Goal: Obtain resource: Download file/media

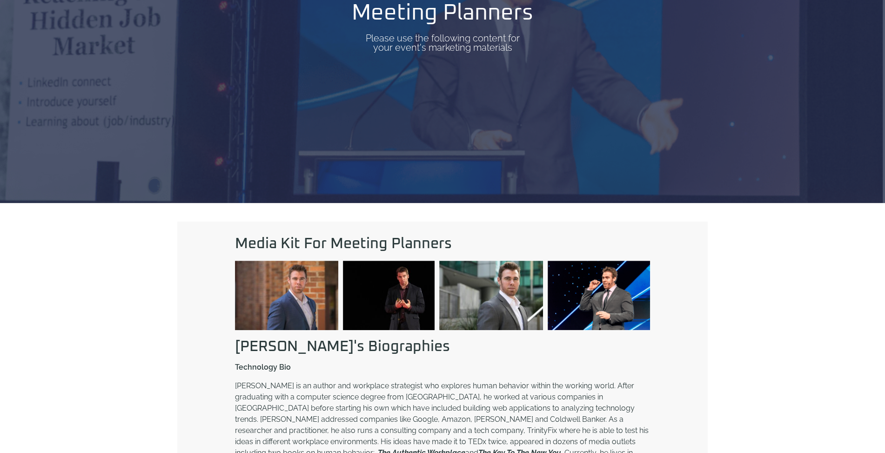
scroll to position [248, 0]
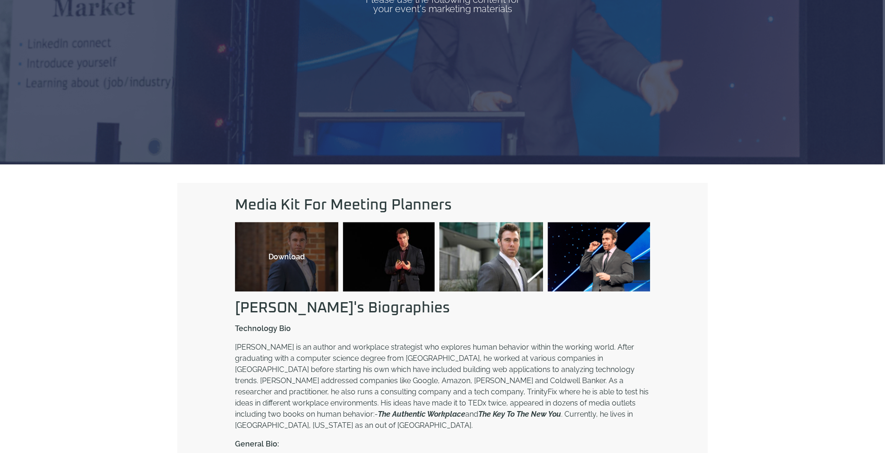
click at [261, 279] on div "Download" at bounding box center [286, 256] width 103 height 69
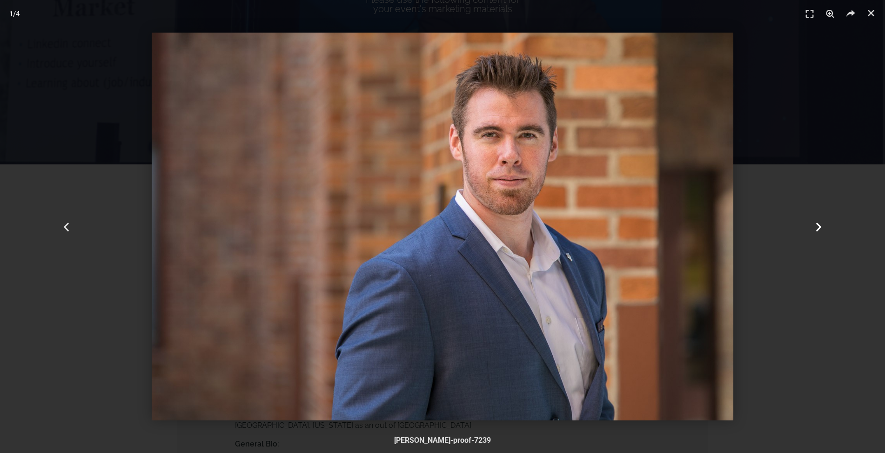
click at [817, 225] on icon "Next slide" at bounding box center [819, 227] width 12 height 12
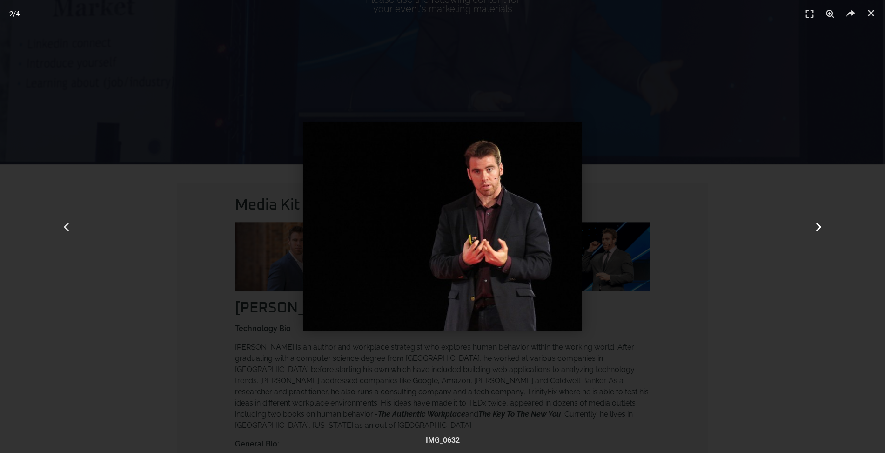
click at [817, 225] on icon "Next slide" at bounding box center [819, 227] width 12 height 12
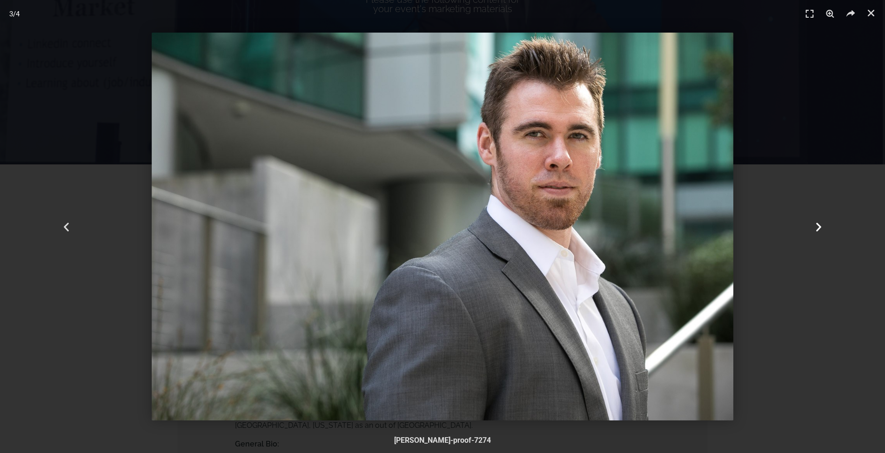
click at [817, 225] on icon "Next slide" at bounding box center [819, 227] width 12 height 12
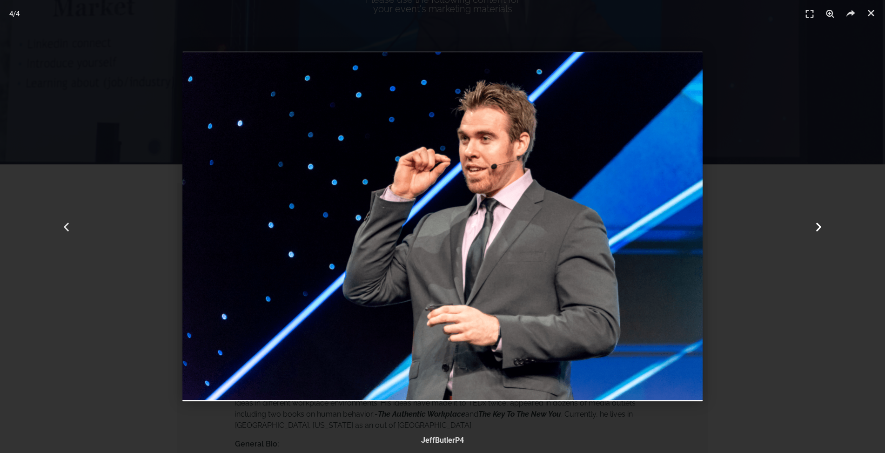
drag, startPoint x: 817, startPoint y: 225, endPoint x: 825, endPoint y: 211, distance: 16.7
click at [818, 225] on icon "Next slide" at bounding box center [819, 227] width 12 height 12
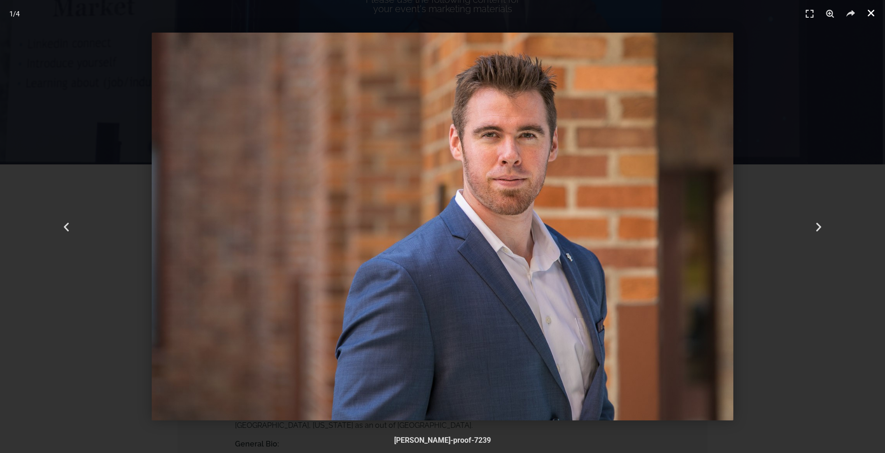
click at [870, 13] on icon "Close (Esc)" at bounding box center [870, 12] width 9 height 9
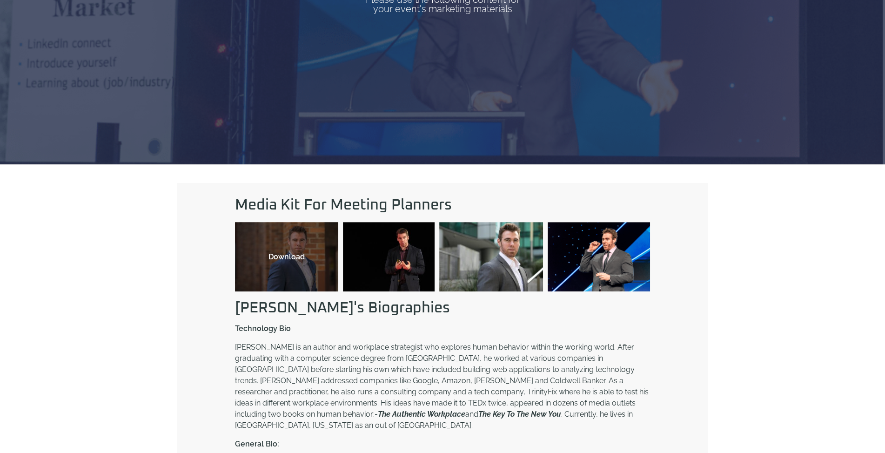
click at [274, 244] on div "Download" at bounding box center [286, 256] width 103 height 69
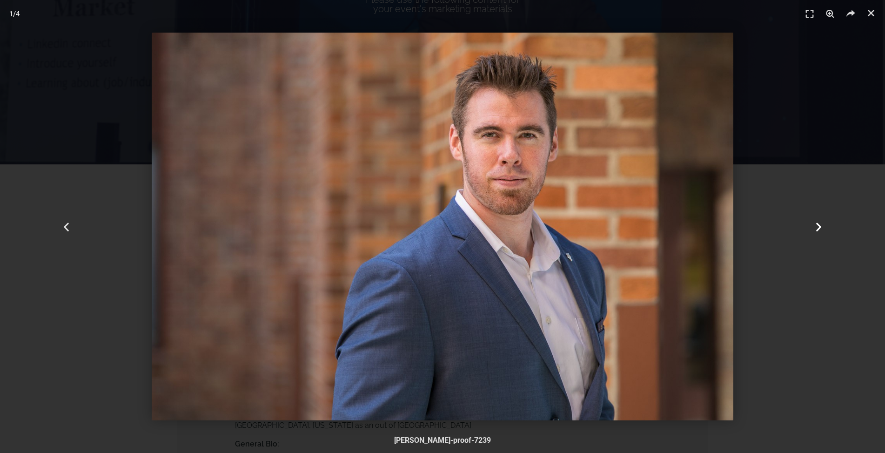
click at [804, 223] on div "Next" at bounding box center [818, 226] width 133 height 453
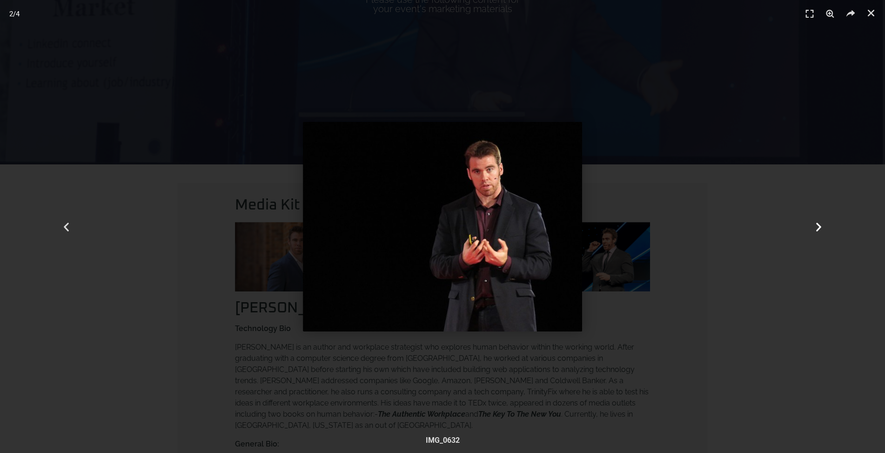
click at [804, 223] on div "Next" at bounding box center [818, 226] width 133 height 453
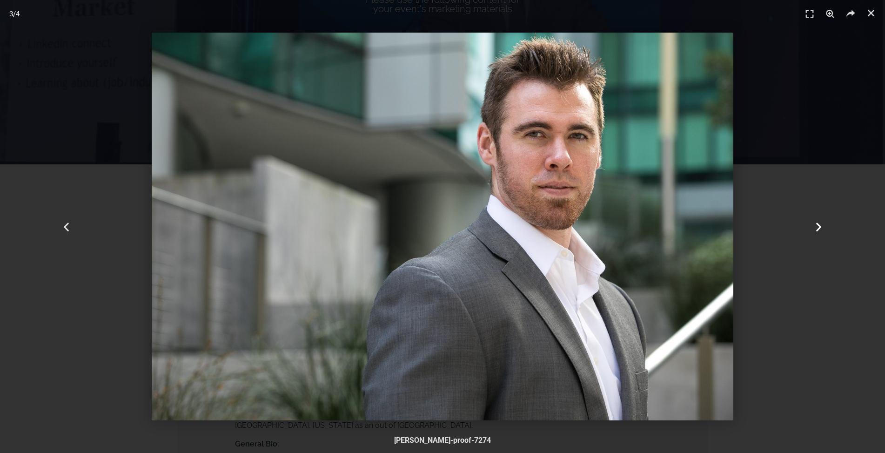
click at [804, 223] on div "Next" at bounding box center [818, 226] width 133 height 453
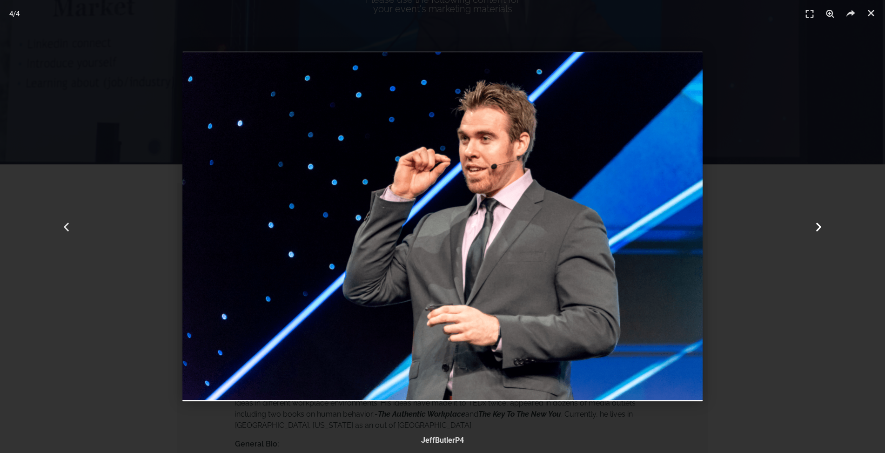
click at [820, 231] on icon "Next slide" at bounding box center [819, 227] width 12 height 12
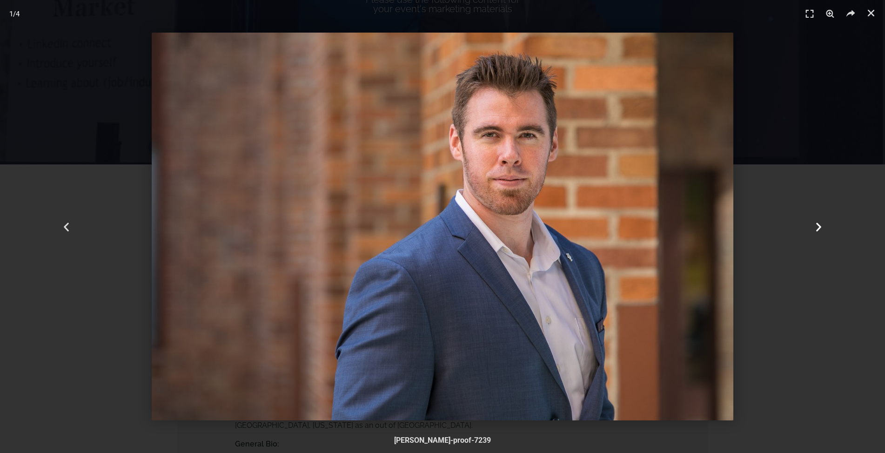
click at [820, 231] on icon "Next slide" at bounding box center [819, 227] width 12 height 12
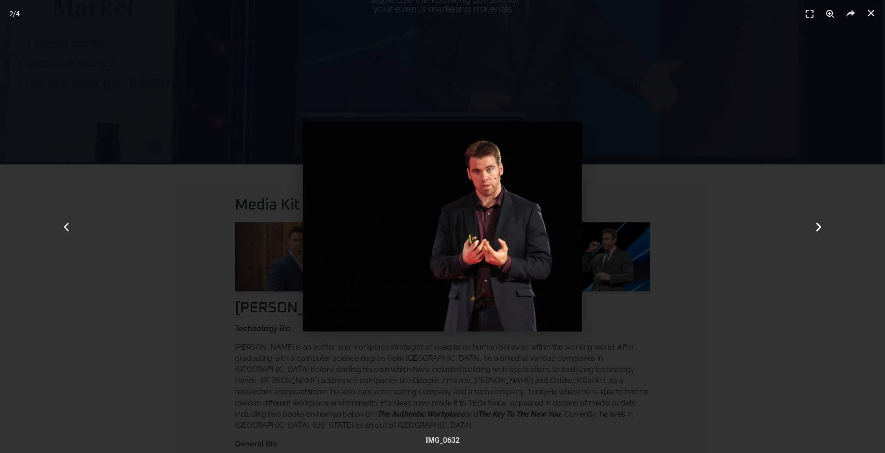
click at [820, 233] on div "Next" at bounding box center [818, 226] width 133 height 453
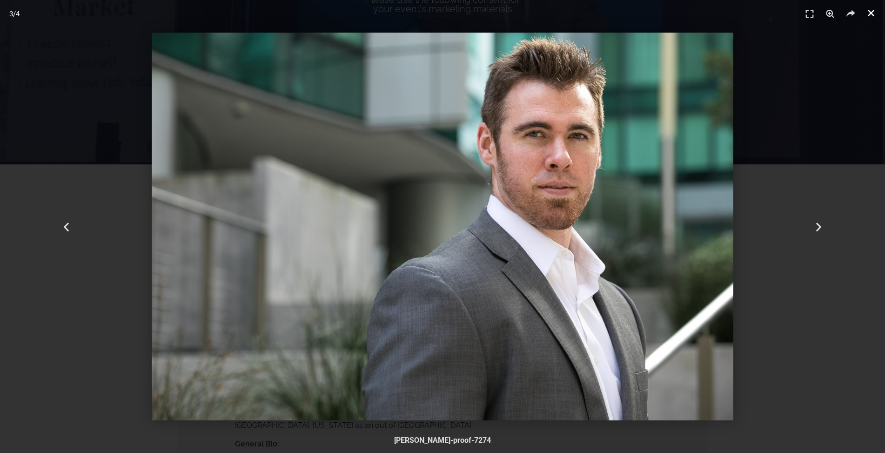
click at [869, 13] on icon "Close (Esc)" at bounding box center [870, 12] width 9 height 9
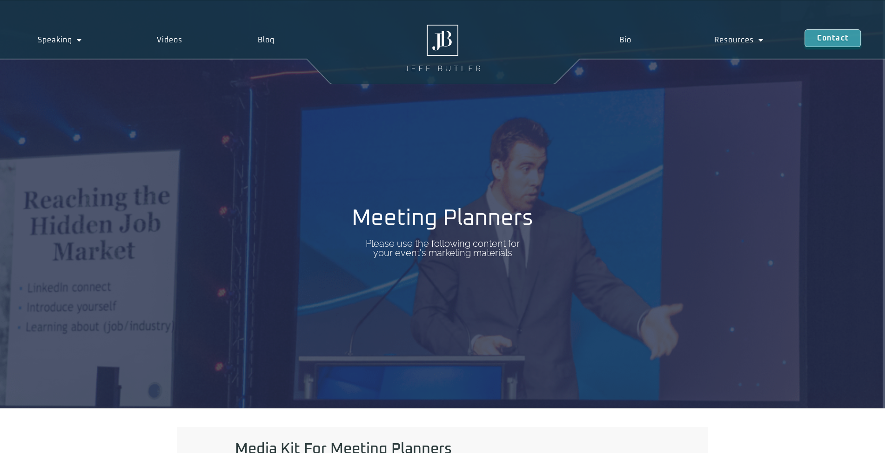
scroll to position [0, 0]
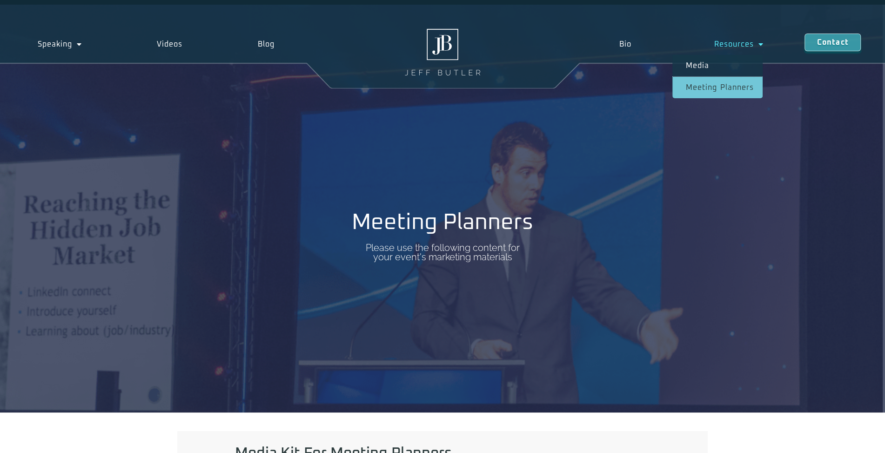
drag, startPoint x: 763, startPoint y: 47, endPoint x: 762, endPoint y: 41, distance: 5.7
click at [763, 46] on span "Menu" at bounding box center [758, 44] width 10 height 17
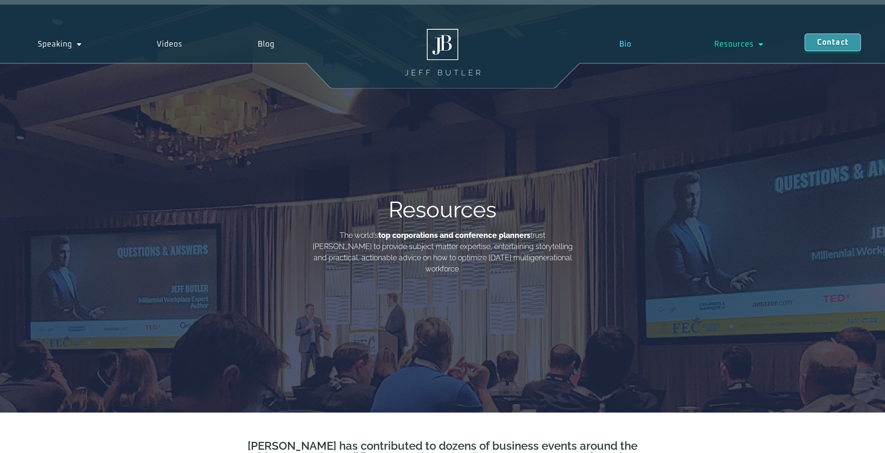
click at [626, 43] on link "Bio" at bounding box center [624, 44] width 95 height 21
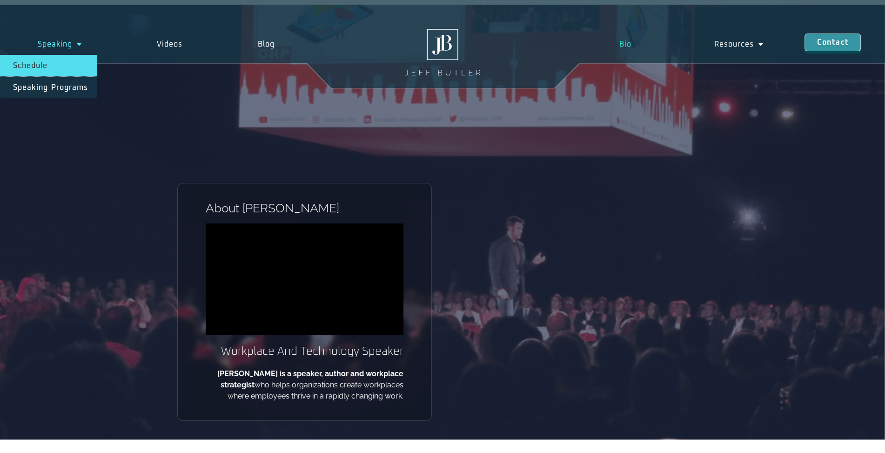
click at [38, 63] on link "Schedule" at bounding box center [48, 65] width 97 height 21
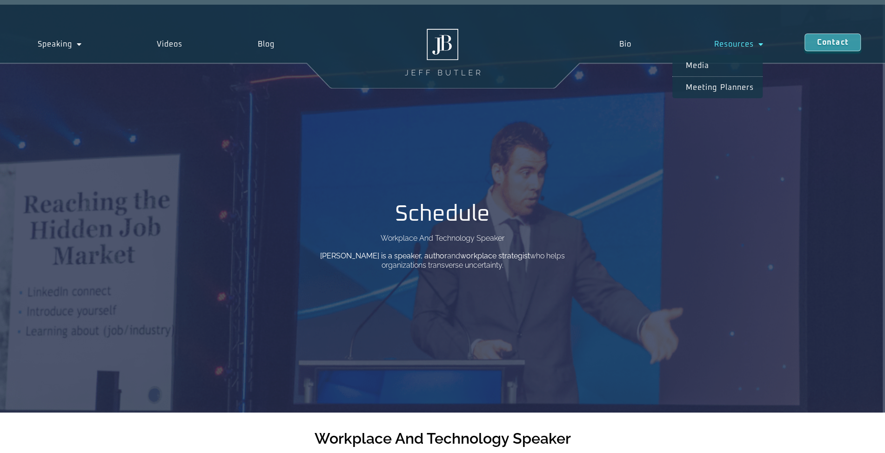
click at [746, 42] on link "Resources" at bounding box center [738, 44] width 132 height 21
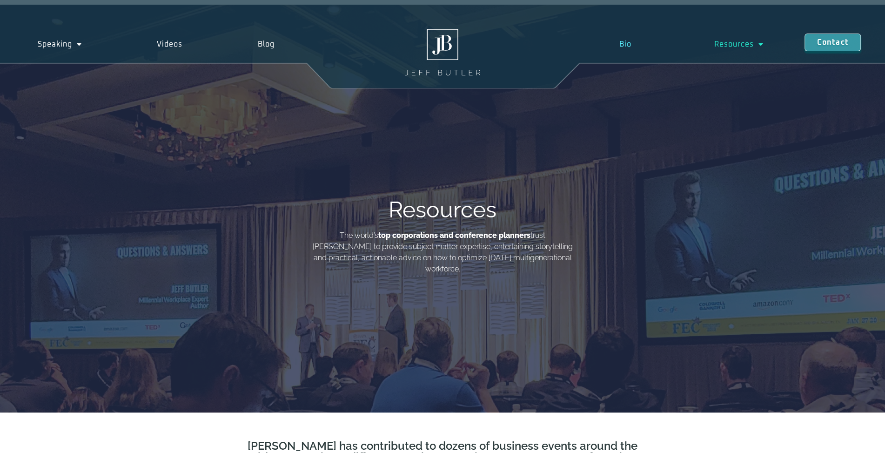
click at [626, 34] on link "Bio" at bounding box center [624, 44] width 95 height 21
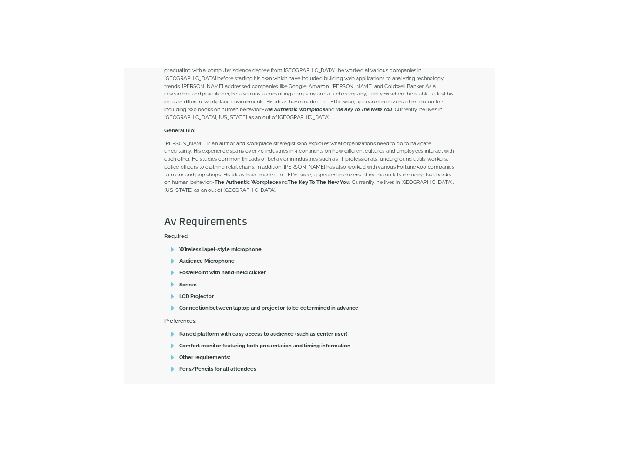
scroll to position [496, 0]
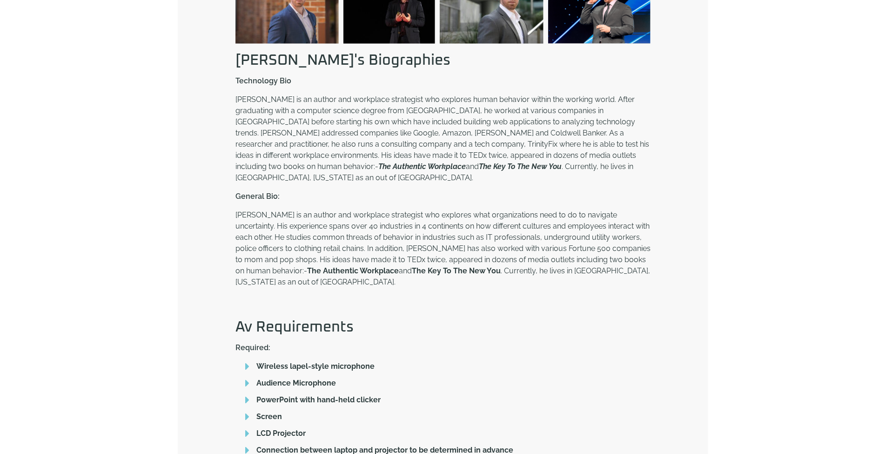
click at [78, 209] on div "Media Kit For Meeting Planners Download Download Download Download Jeff's Biogr…" at bounding box center [443, 252] width 886 height 670
click at [116, 233] on div "Media Kit For Meeting Planners Download Download Download Download Jeff's Biogr…" at bounding box center [443, 252] width 886 height 670
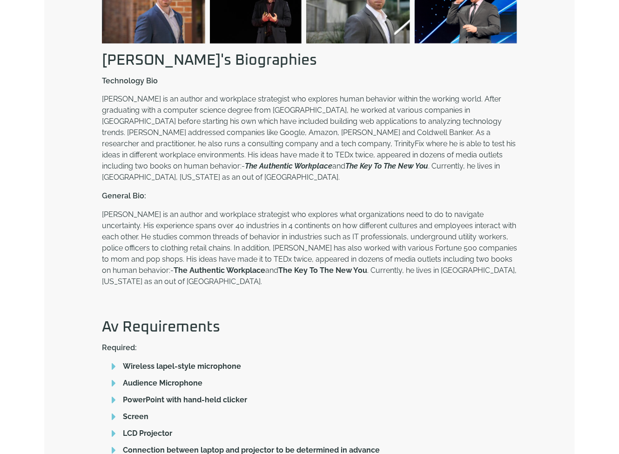
click at [577, 64] on div "Media Kit For Meeting Planners Download Download Download Download Jeff's Biogr…" at bounding box center [309, 252] width 619 height 670
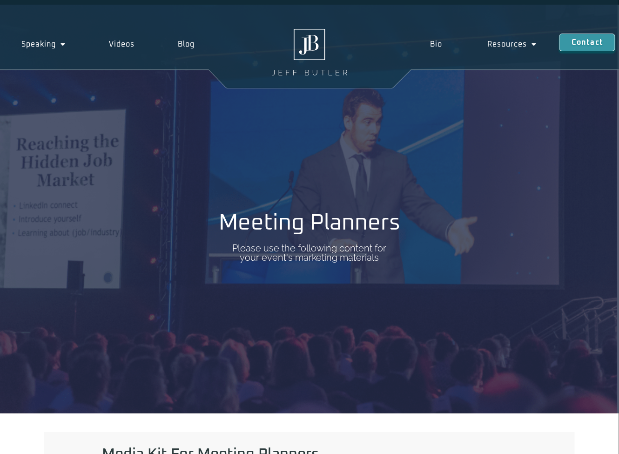
scroll to position [372, 0]
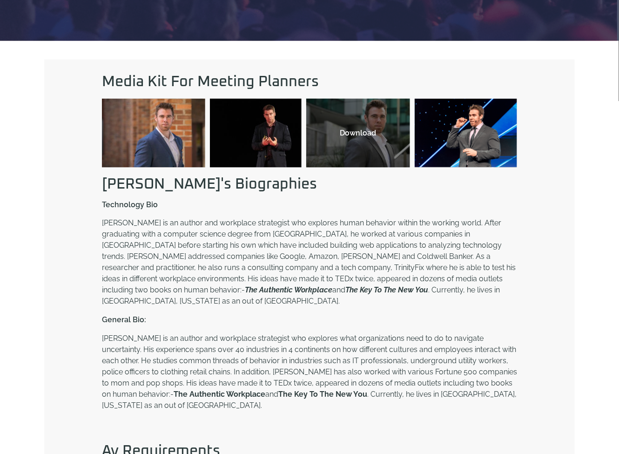
click at [355, 133] on div "Download" at bounding box center [357, 132] width 85 height 11
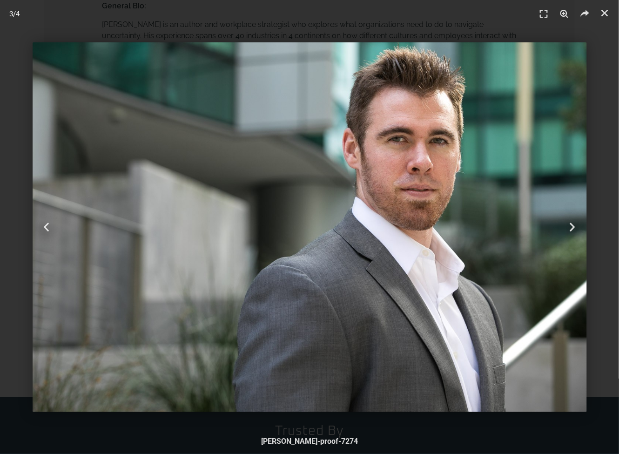
scroll to position [496, 0]
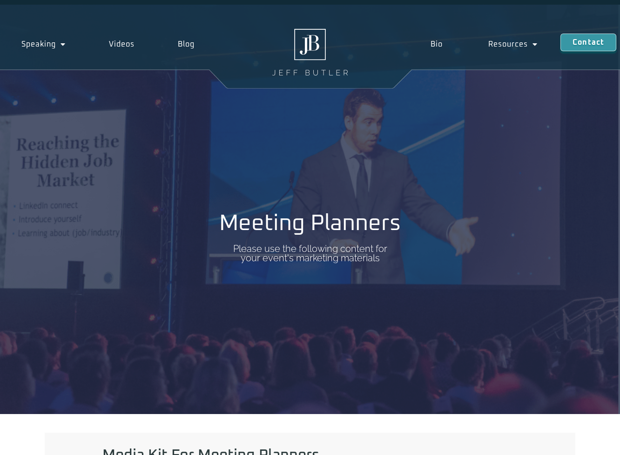
click at [309, 41] on img at bounding box center [309, 52] width 75 height 47
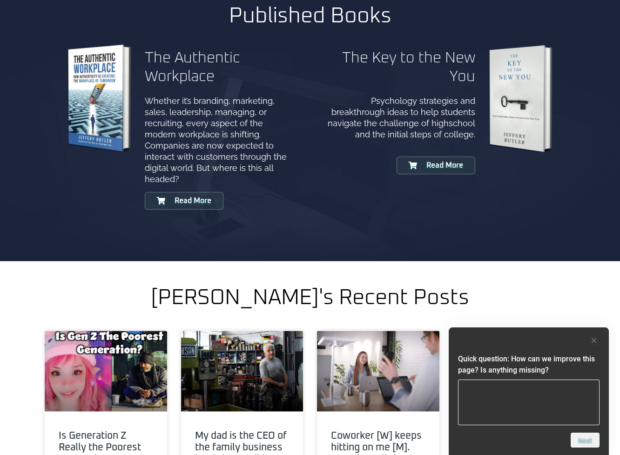
scroll to position [3102, 0]
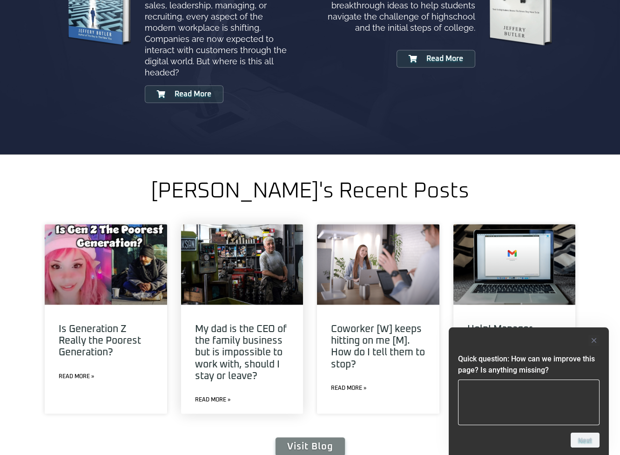
click at [263, 236] on link at bounding box center [242, 264] width 122 height 80
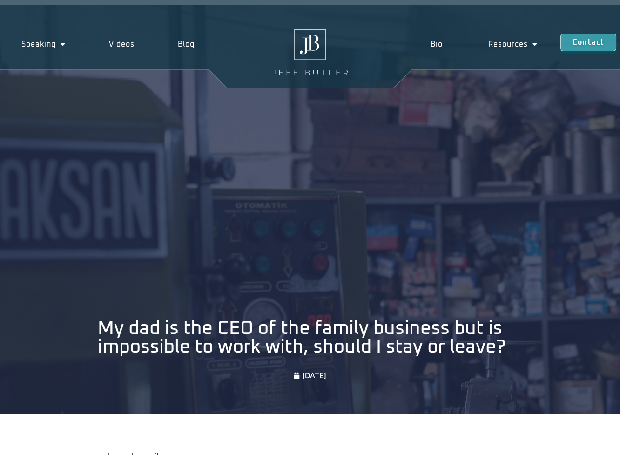
click at [309, 47] on img at bounding box center [309, 52] width 75 height 47
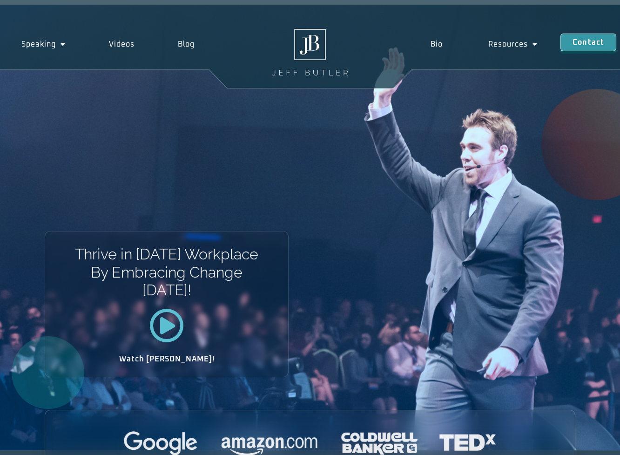
drag, startPoint x: 32, startPoint y: 152, endPoint x: 56, endPoint y: 154, distance: 24.3
click at [33, 151] on div "Thrive in Tomorrow’s Workplace By Embracing Change Today! Watch Jeff!" at bounding box center [310, 227] width 620 height 445
click at [436, 41] on link "Bio" at bounding box center [437, 44] width 58 height 21
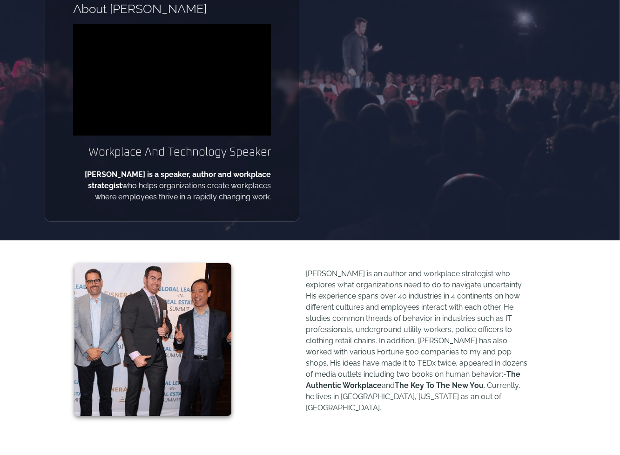
scroll to position [248, 0]
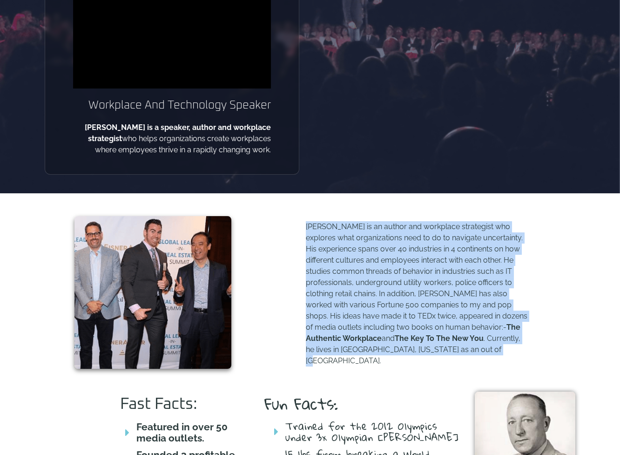
drag, startPoint x: 459, startPoint y: 355, endPoint x: 304, endPoint y: 231, distance: 198.2
click at [304, 231] on div "[PERSON_NAME] is an author and workplace strategist who explores what organizat…" at bounding box center [408, 292] width 335 height 161
copy p "[PERSON_NAME] is an author and workplace strategist who explores what organizat…"
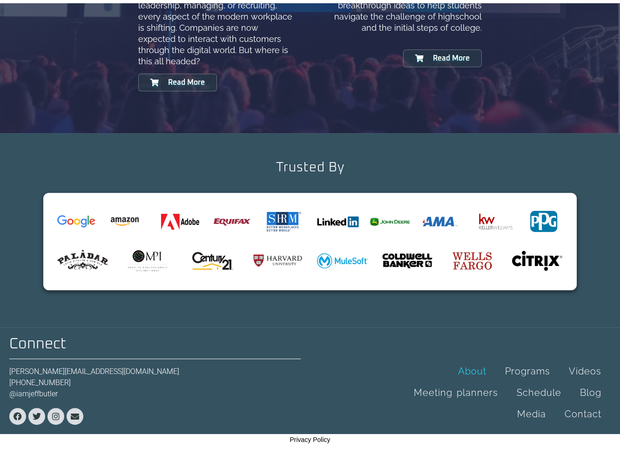
scroll to position [1084, 0]
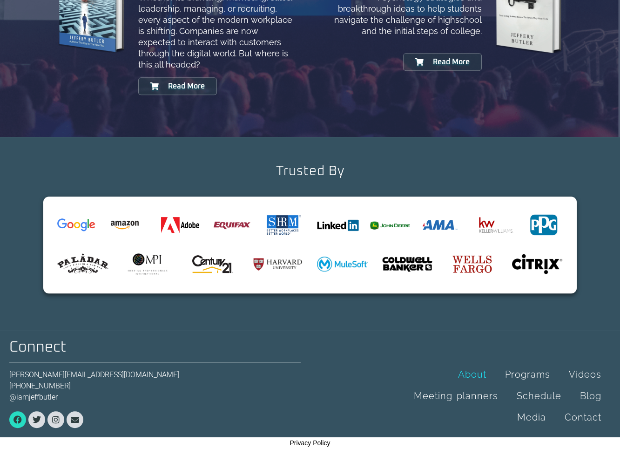
click at [20, 416] on icon at bounding box center [17, 419] width 8 height 8
click at [35, 418] on icon at bounding box center [37, 419] width 8 height 8
click at [55, 417] on icon at bounding box center [56, 419] width 8 height 8
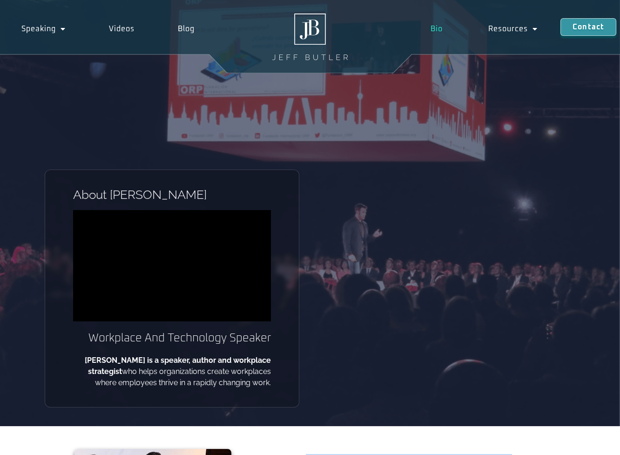
scroll to position [0, 0]
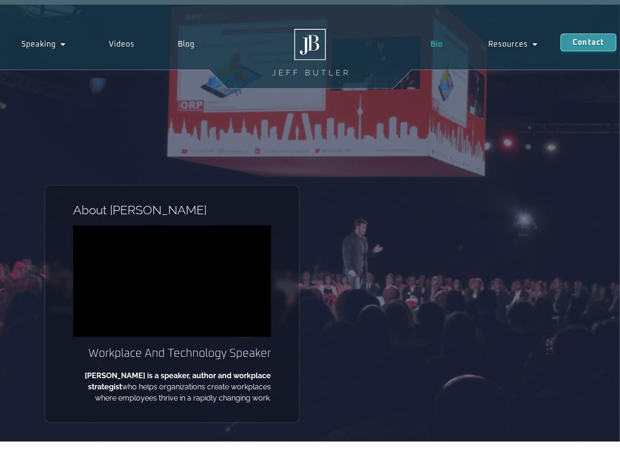
click at [315, 43] on img at bounding box center [309, 52] width 75 height 47
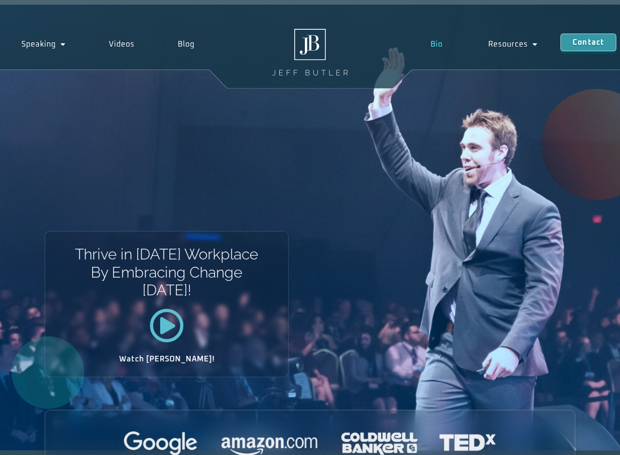
click at [436, 40] on link "Bio" at bounding box center [437, 44] width 58 height 21
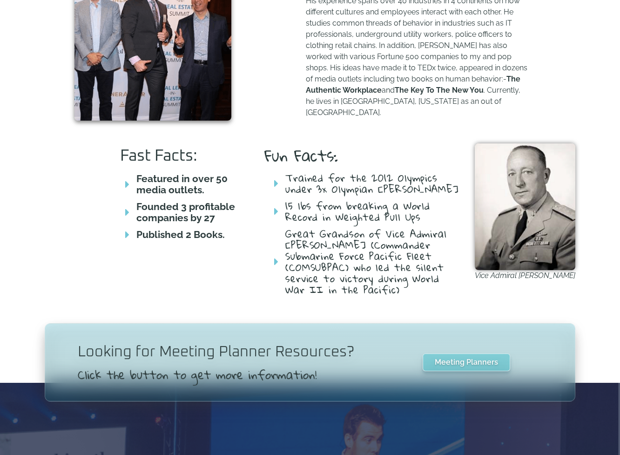
scroll to position [1084, 0]
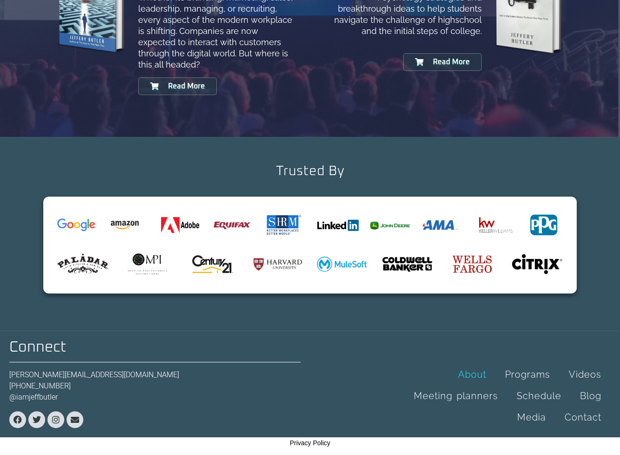
click at [369, 392] on div "About Programs Videos Meeting planners Schedule Blog Media Contact About Progra…" at bounding box center [464, 395] width 291 height 64
click at [584, 415] on link "Contact" at bounding box center [582, 416] width 55 height 21
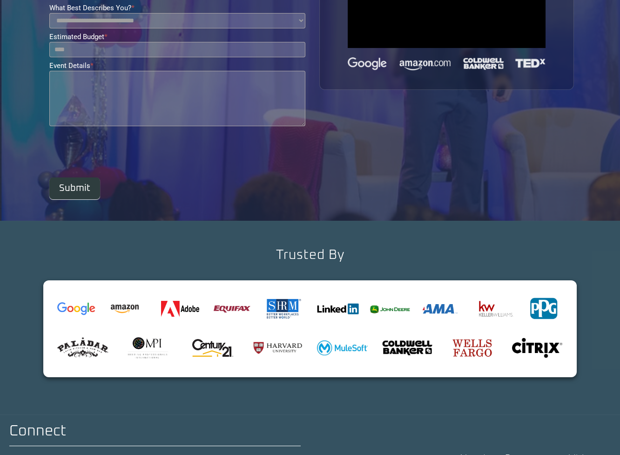
scroll to position [305, 0]
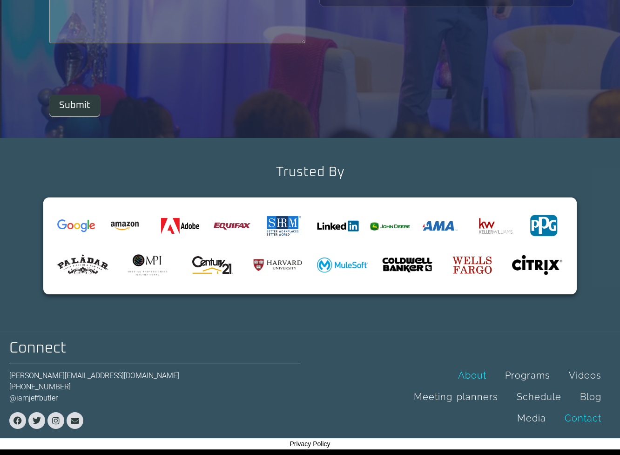
click at [470, 375] on link "About" at bounding box center [472, 374] width 47 height 21
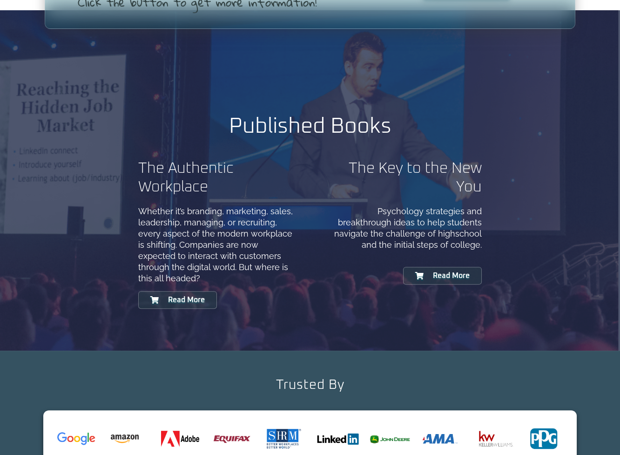
scroll to position [1084, 0]
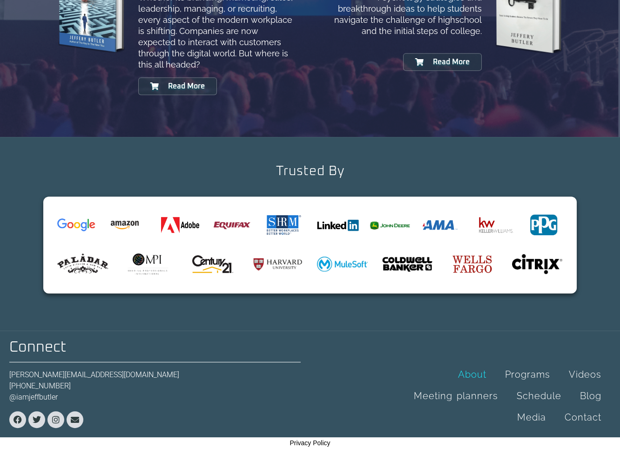
click at [339, 226] on img at bounding box center [338, 224] width 42 height 11
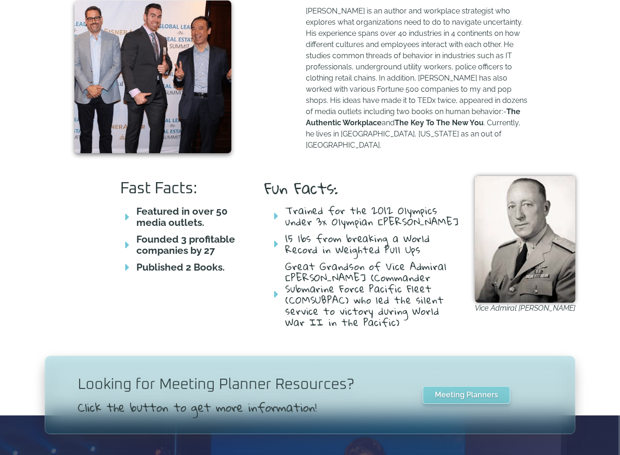
scroll to position [0, 0]
